Goal: Information Seeking & Learning: Learn about a topic

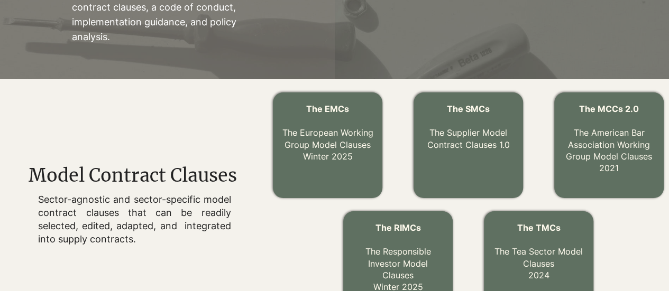
scroll to position [276, 0]
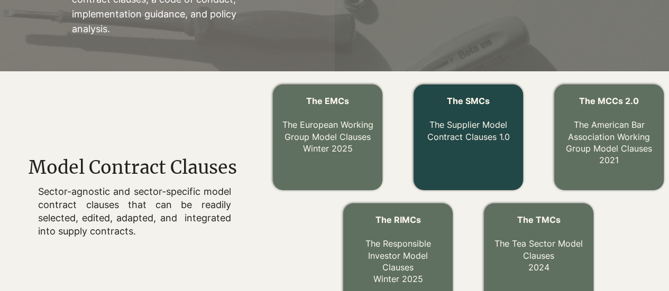
click at [466, 126] on p "The Supplier Model Contract Clauses 1.0" at bounding box center [468, 124] width 92 height 35
click at [469, 105] on span "The SMCs" at bounding box center [468, 101] width 43 height 11
click at [455, 133] on p "The Supplier Model Contract Clauses 1.0" at bounding box center [468, 124] width 92 height 35
click at [448, 160] on div at bounding box center [467, 138] width 109 height 106
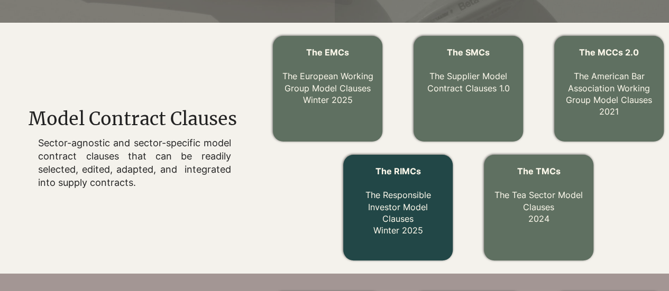
scroll to position [323, 0]
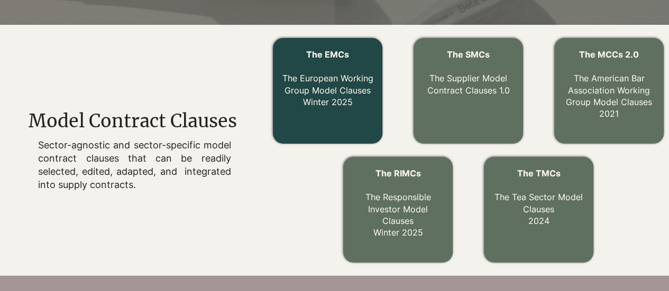
click at [287, 73] on p "The EMCs The European Working Group Model Clauses Winter 2025" at bounding box center [327, 78] width 92 height 59
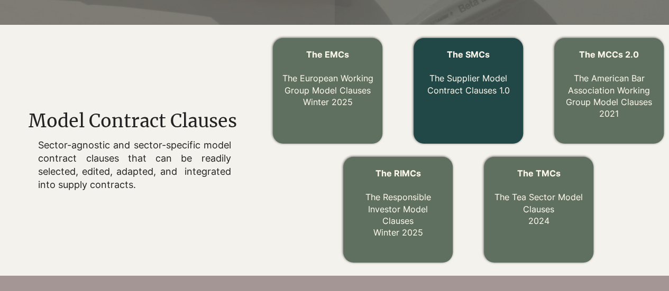
click at [470, 83] on p "The Supplier Model Contract Clauses 1.0" at bounding box center [468, 78] width 92 height 35
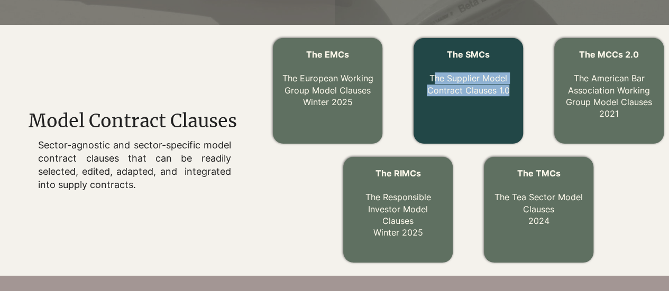
click at [470, 83] on p "The Supplier Model Contract Clauses 1.0" at bounding box center [468, 78] width 92 height 35
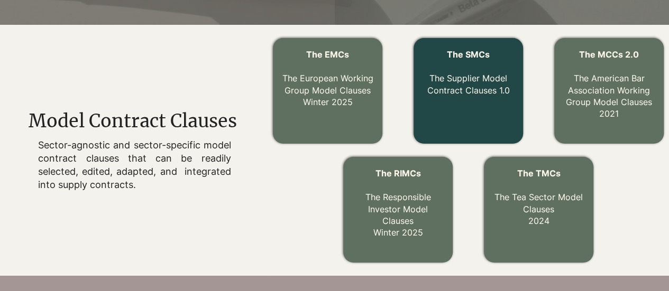
click at [472, 45] on div at bounding box center [467, 91] width 109 height 106
click at [467, 59] on span "The SMCs" at bounding box center [468, 54] width 43 height 11
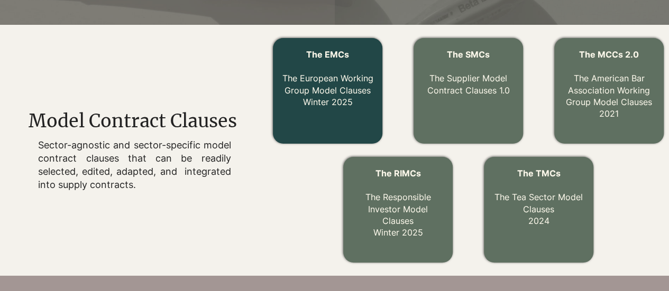
click at [319, 51] on span "The EMCs" at bounding box center [327, 54] width 43 height 11
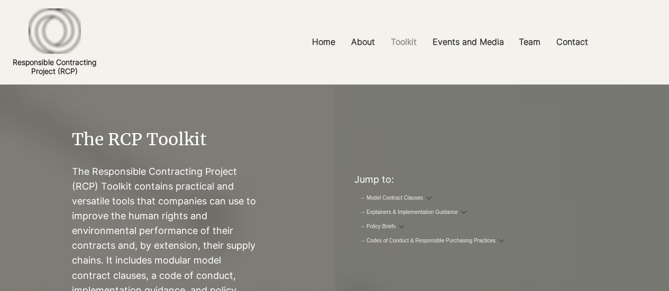
scroll to position [323, 0]
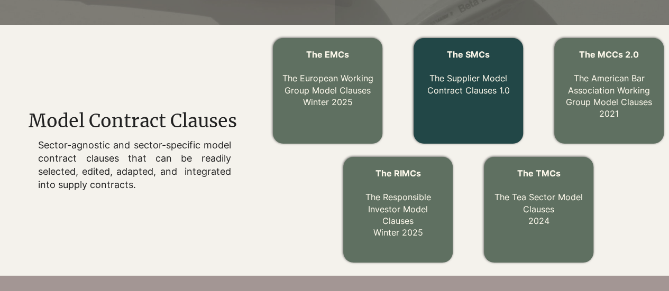
click at [452, 110] on div at bounding box center [467, 91] width 109 height 106
click at [456, 73] on p "The Supplier Model Contract Clauses 1.0" at bounding box center [468, 78] width 92 height 35
click at [466, 57] on span "The SMCs" at bounding box center [468, 54] width 43 height 11
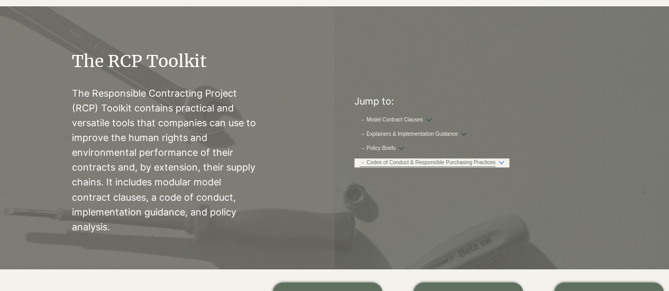
scroll to position [0, 0]
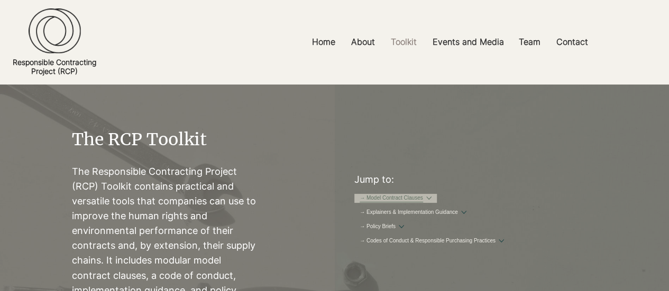
click at [423, 198] on link "→ Model Contract Clauses" at bounding box center [390, 199] width 63 height 8
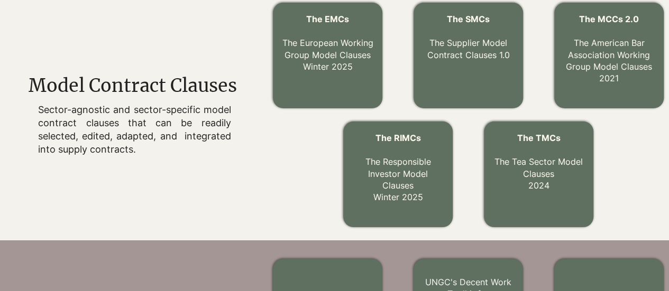
scroll to position [357, 0]
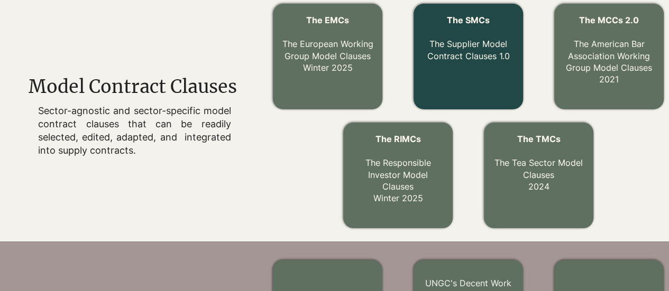
drag, startPoint x: 512, startPoint y: 58, endPoint x: 420, endPoint y: 15, distance: 101.0
click at [420, 15] on div "The SMCs The Supplier Model Contract Clauses 1.0" at bounding box center [467, 57] width 109 height 106
copy div "The SMCs The Supplier Model Contract Clauses 1.0"
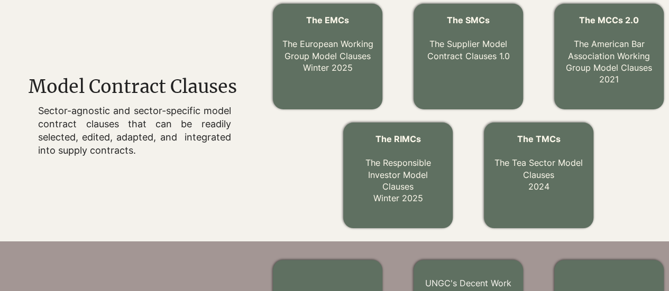
click at [386, 64] on div "The MCCs 2.0 The American Bar Association Working Group Model Clauses 2021 The …" at bounding box center [467, 115] width 401 height 251
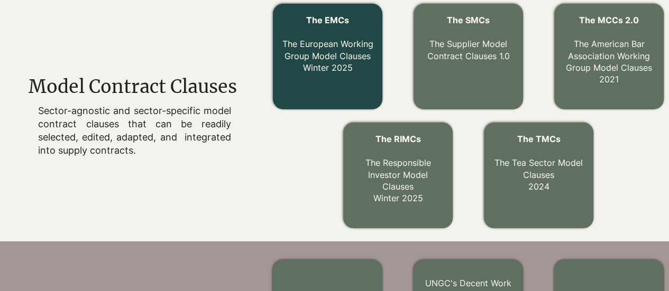
click at [326, 23] on span "The EMCs" at bounding box center [327, 20] width 43 height 11
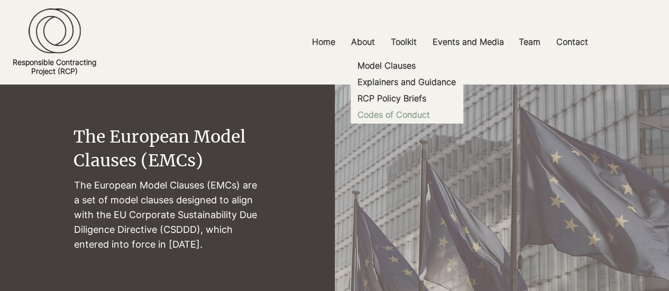
click at [415, 112] on p "Codes of Conduct" at bounding box center [393, 115] width 81 height 16
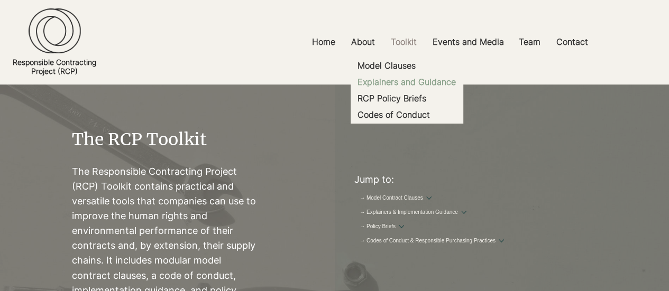
click at [405, 85] on p "Explainers and Guidance" at bounding box center [406, 82] width 107 height 16
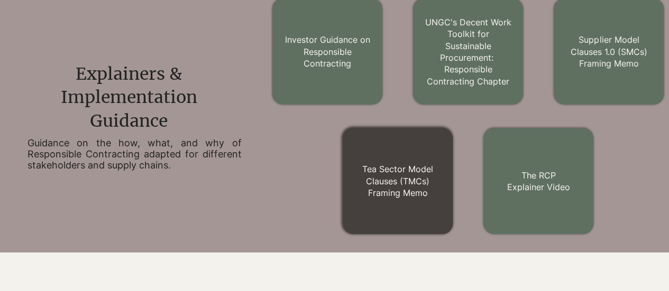
scroll to position [618, 0]
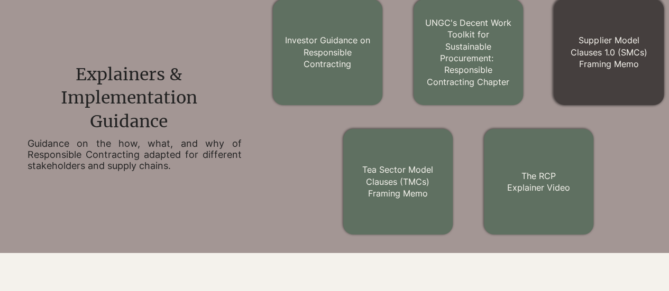
click at [614, 46] on link "Supplier Model Clauses 1.0 (SMCs) Framing Memo" at bounding box center [608, 52] width 77 height 34
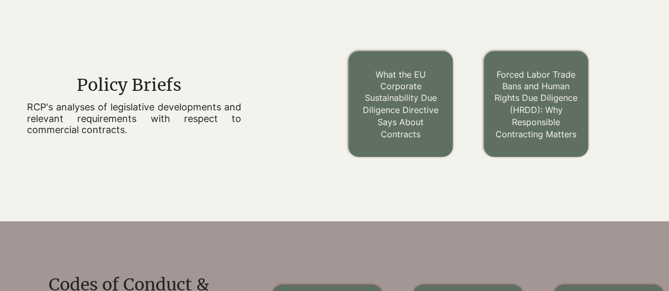
scroll to position [885, 0]
